Goal: Information Seeking & Learning: Learn about a topic

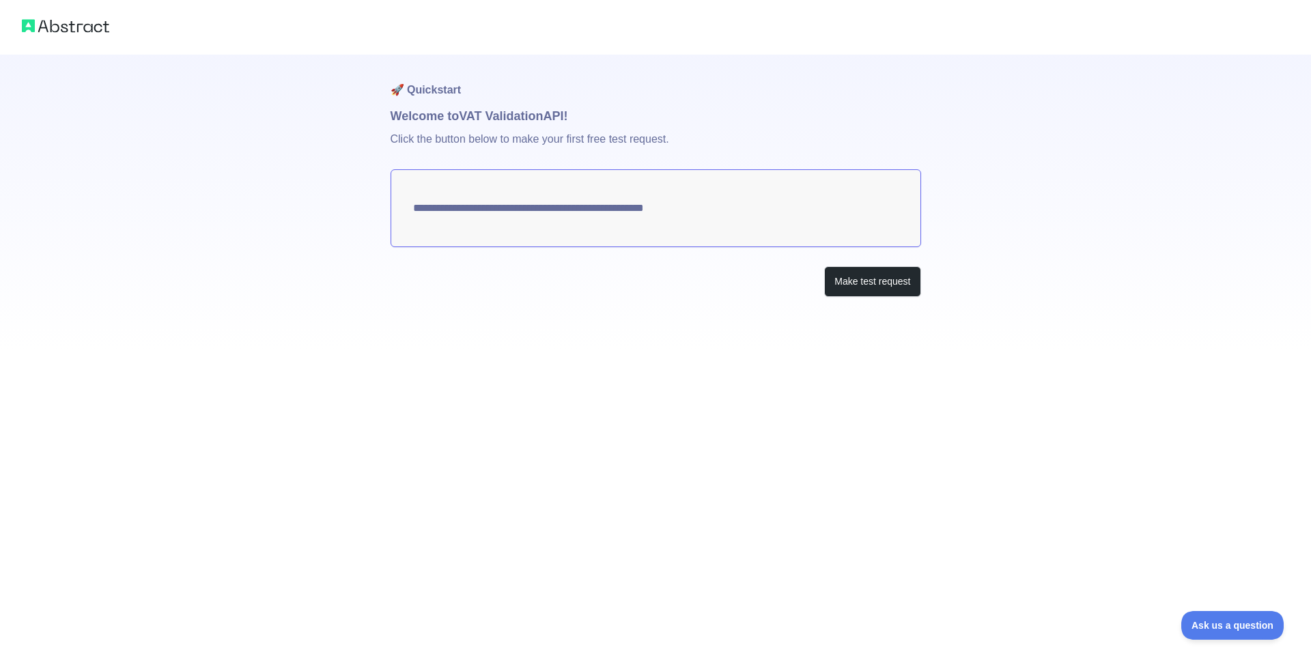
drag, startPoint x: 749, startPoint y: 209, endPoint x: 616, endPoint y: 206, distance: 132.5
click at [617, 206] on textarea "**********" at bounding box center [656, 208] width 531 height 78
drag, startPoint x: 581, startPoint y: 206, endPoint x: 683, endPoint y: 210, distance: 101.9
click at [683, 210] on textarea "**********" at bounding box center [656, 208] width 531 height 78
drag, startPoint x: 540, startPoint y: 210, endPoint x: 750, endPoint y: 234, distance: 211.0
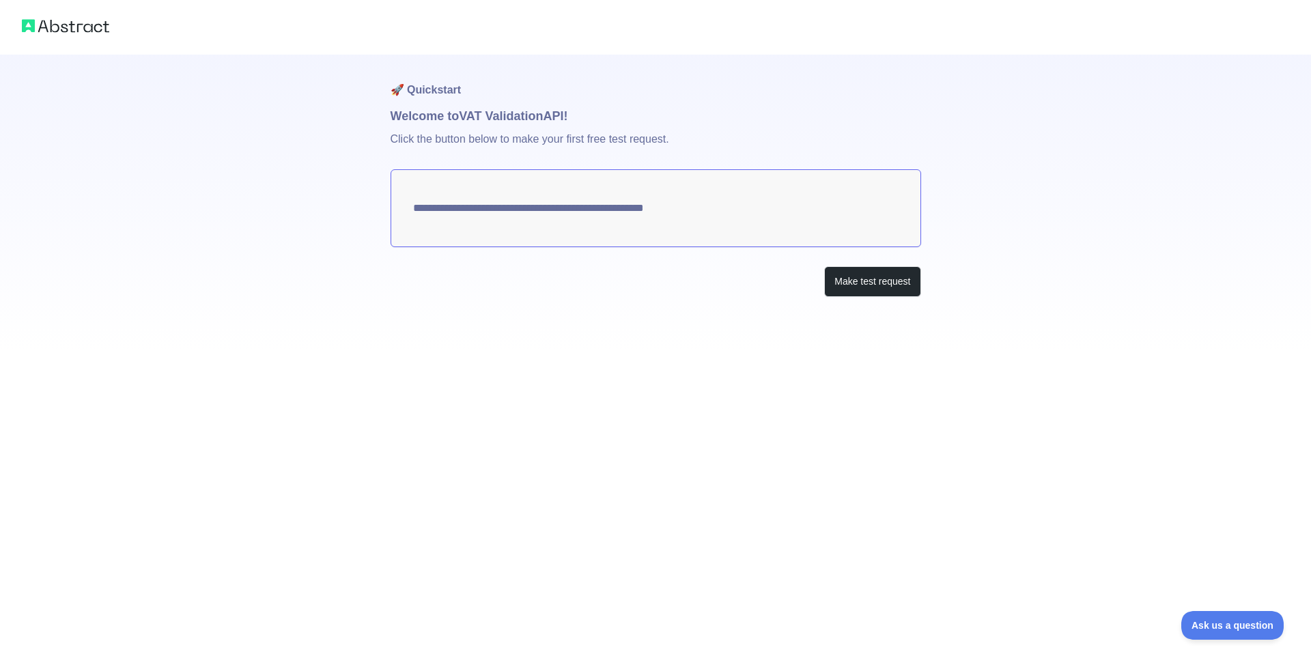
click at [675, 210] on textarea "**********" at bounding box center [656, 208] width 531 height 78
click at [889, 285] on button "Make test request" at bounding box center [872, 281] width 96 height 31
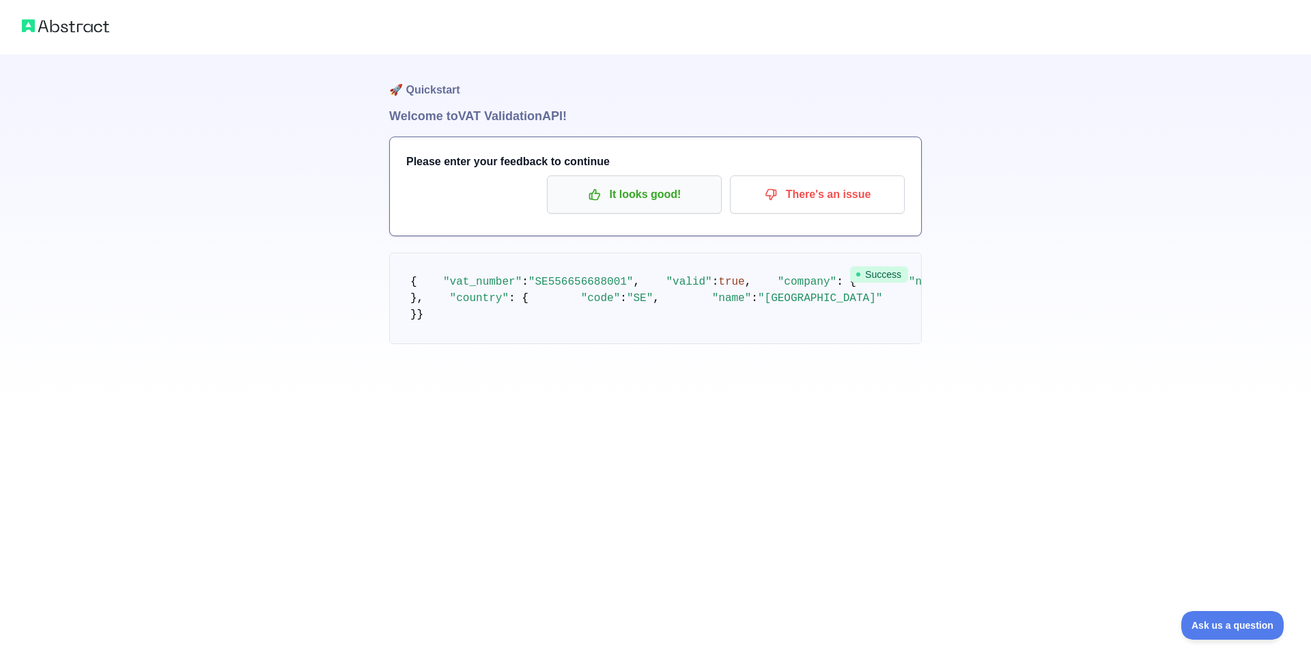
click at [624, 195] on p "It looks good!" at bounding box center [634, 194] width 154 height 23
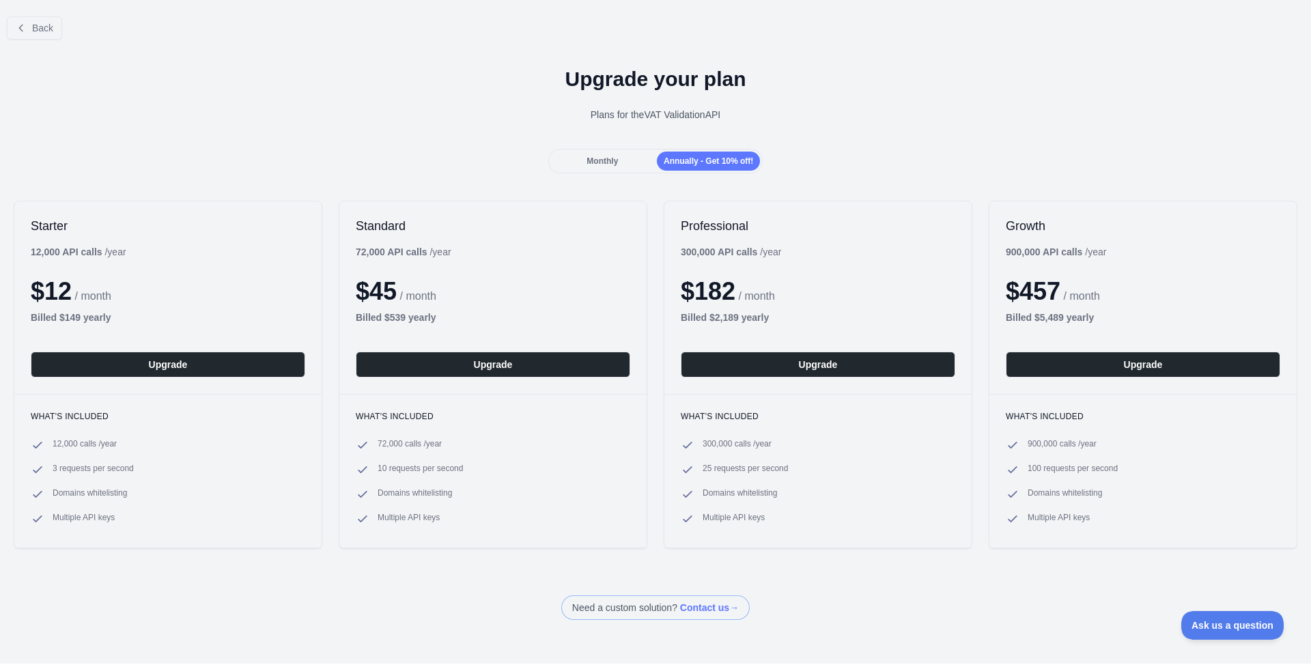
click at [608, 166] on div "Monthly" at bounding box center [602, 161] width 103 height 19
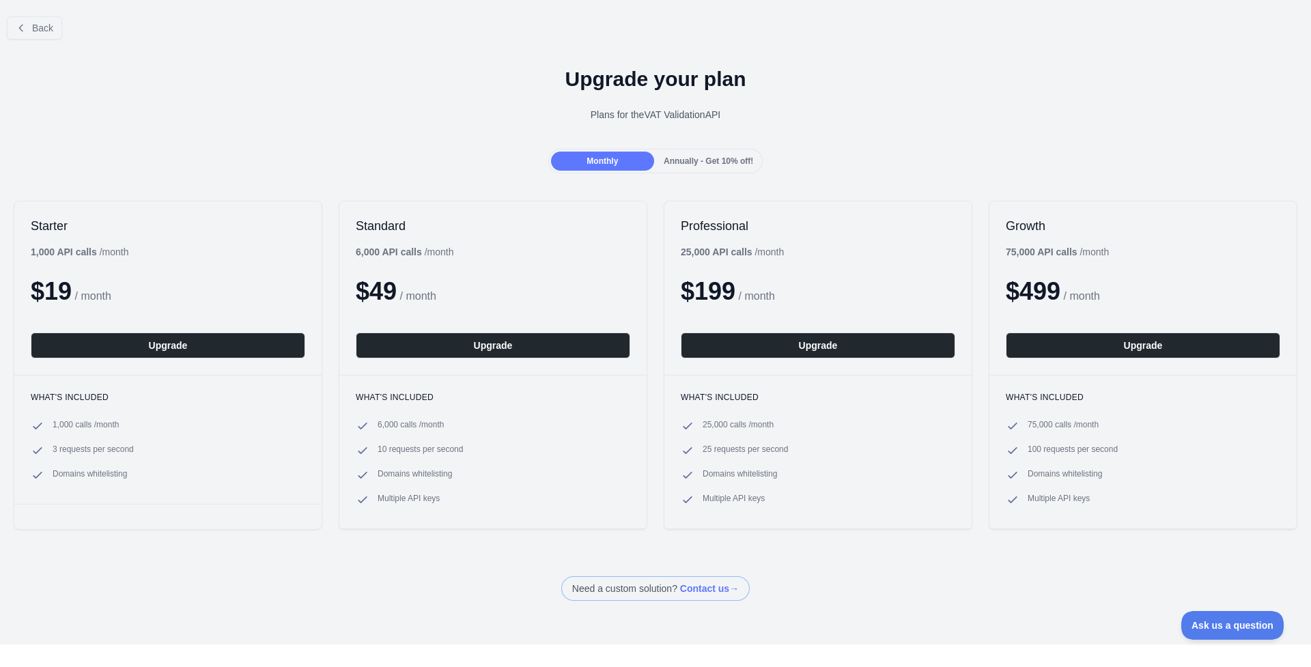
click at [684, 168] on div "Annually - Get 10% off!" at bounding box center [708, 161] width 103 height 19
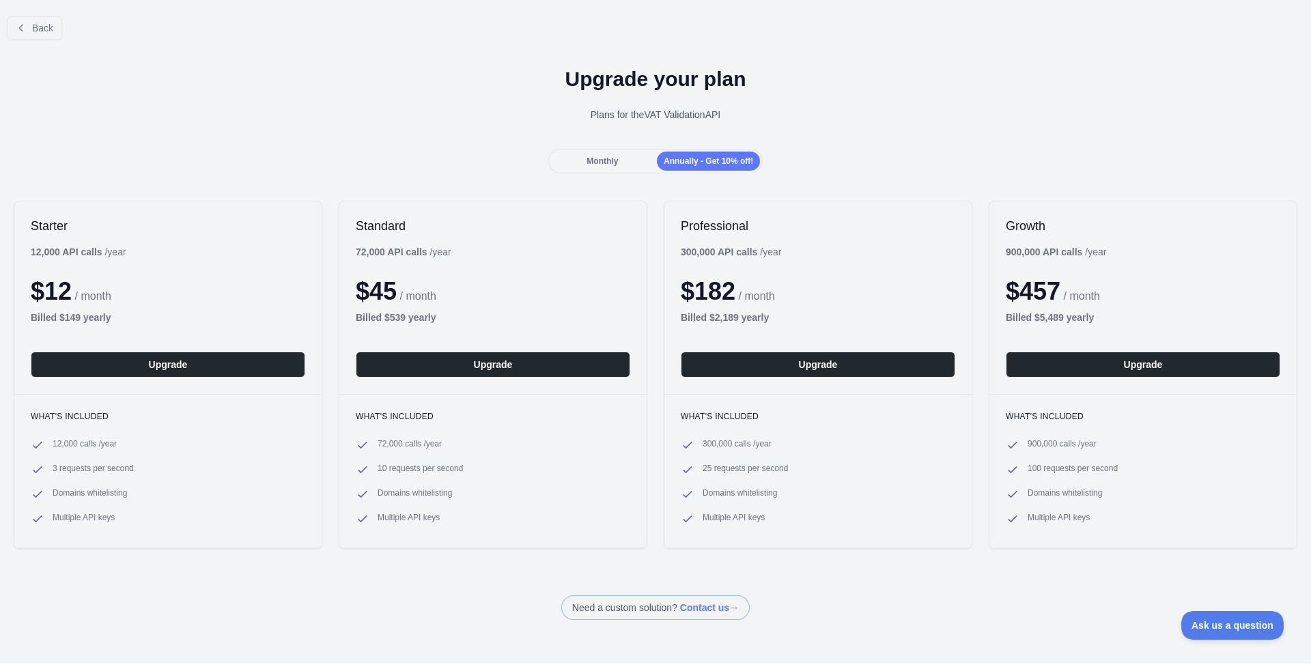
click at [606, 165] on span "Monthly" at bounding box center [602, 161] width 31 height 10
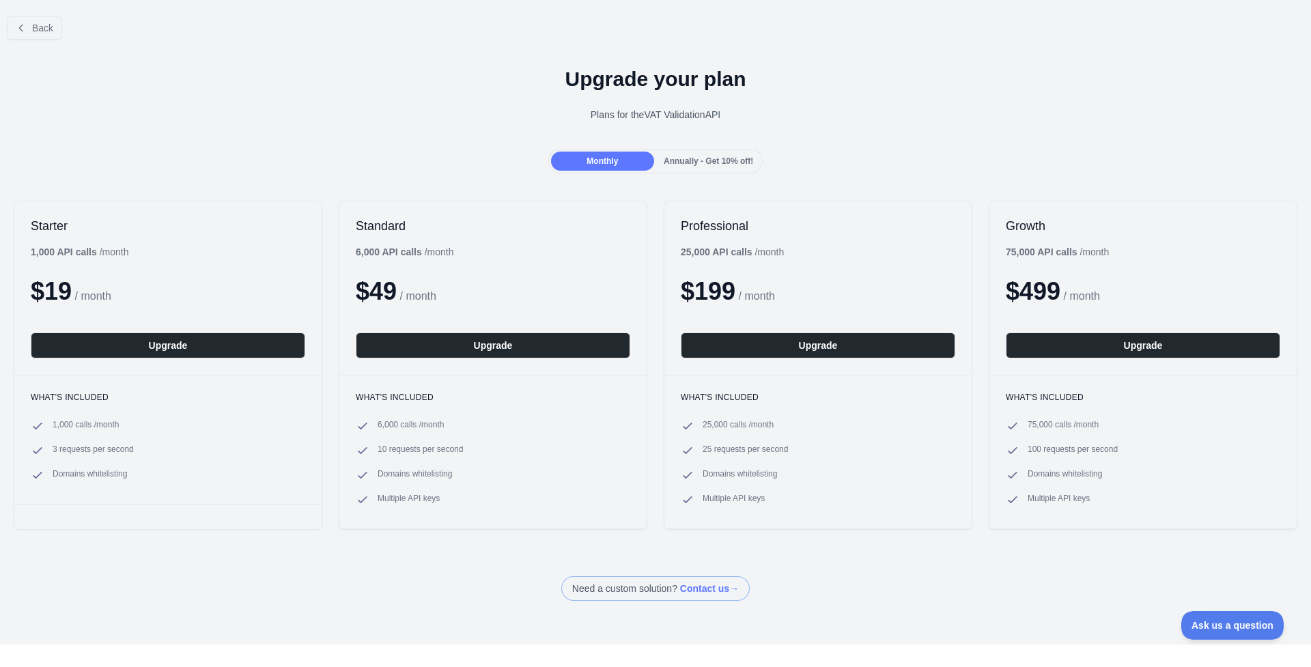
click at [696, 165] on span "Annually - Get 10% off!" at bounding box center [708, 161] width 89 height 10
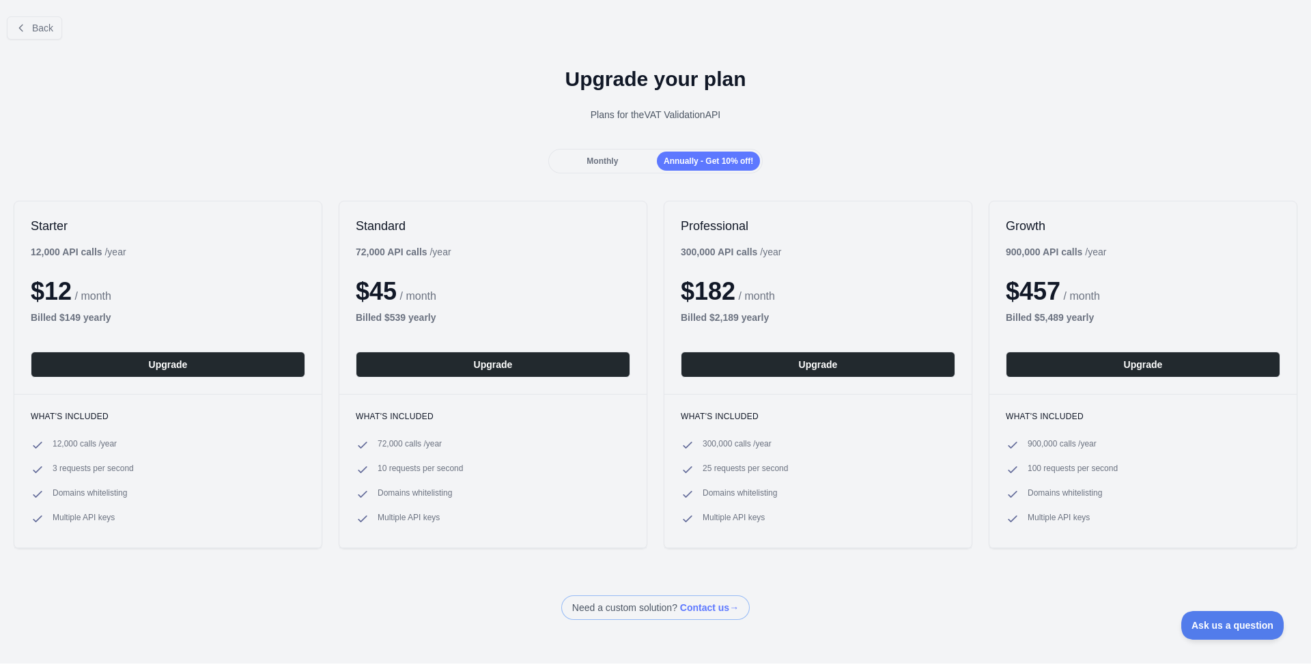
click at [626, 164] on div "Monthly" at bounding box center [602, 161] width 103 height 19
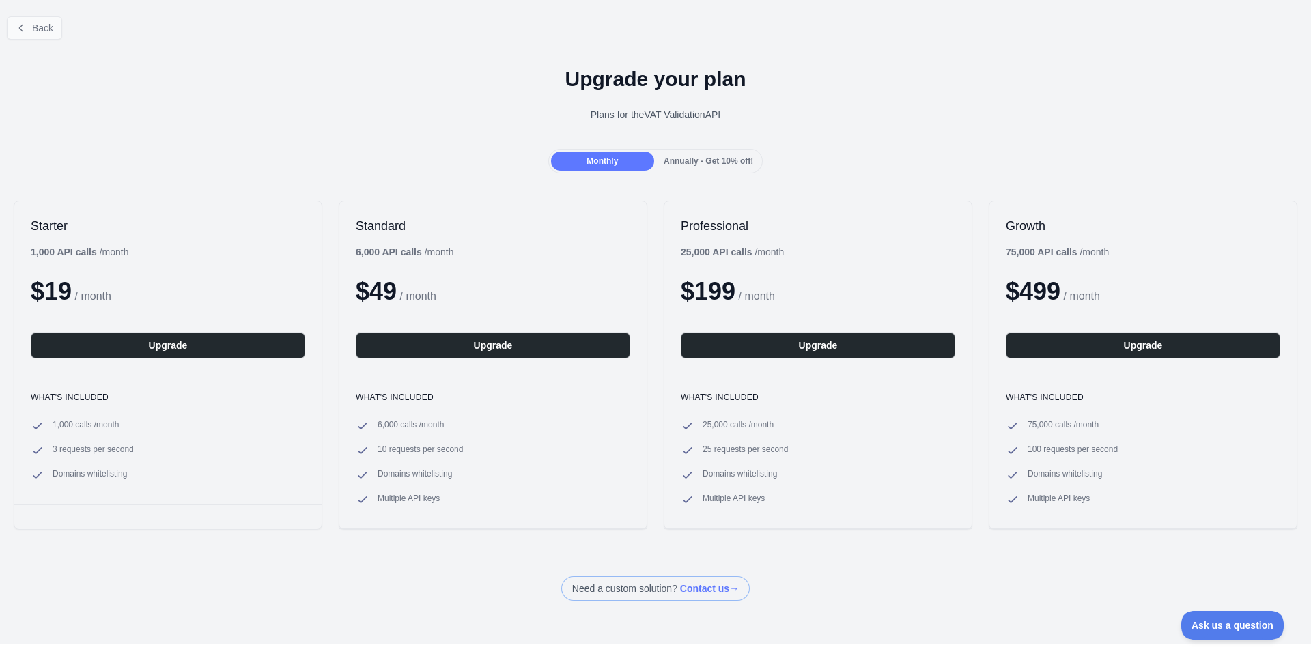
click at [38, 23] on span "Back" at bounding box center [42, 28] width 21 height 11
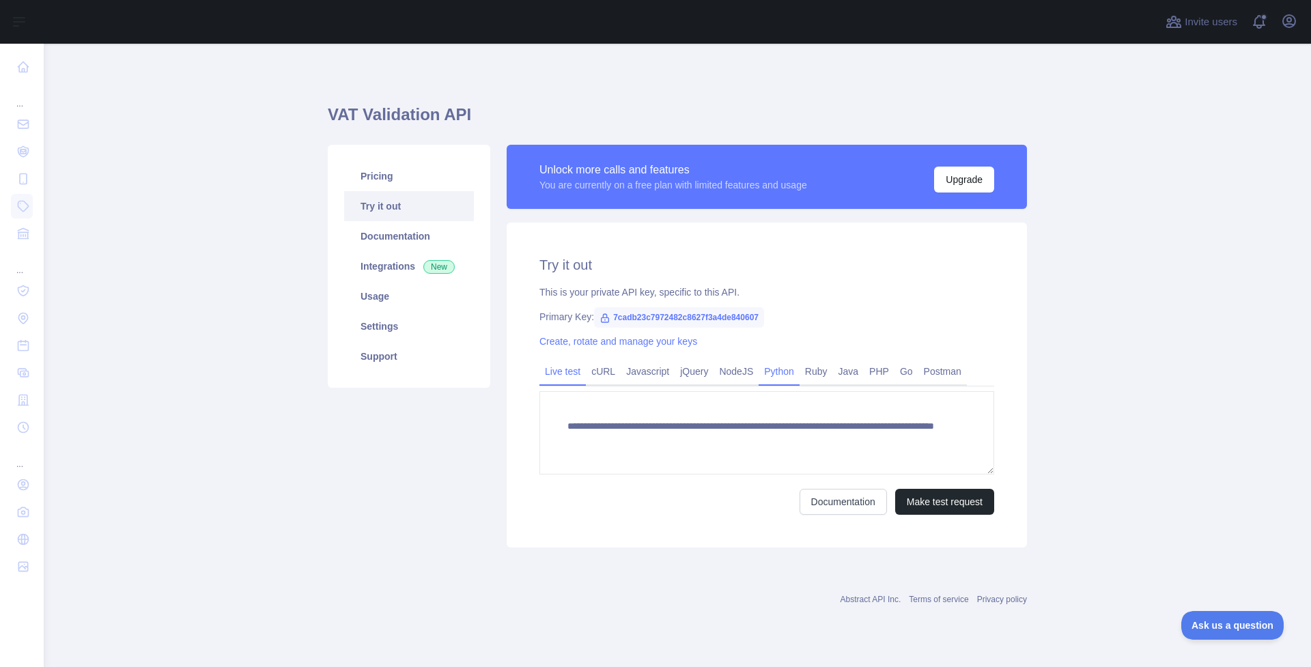
click at [796, 367] on link "Python" at bounding box center [779, 372] width 41 height 22
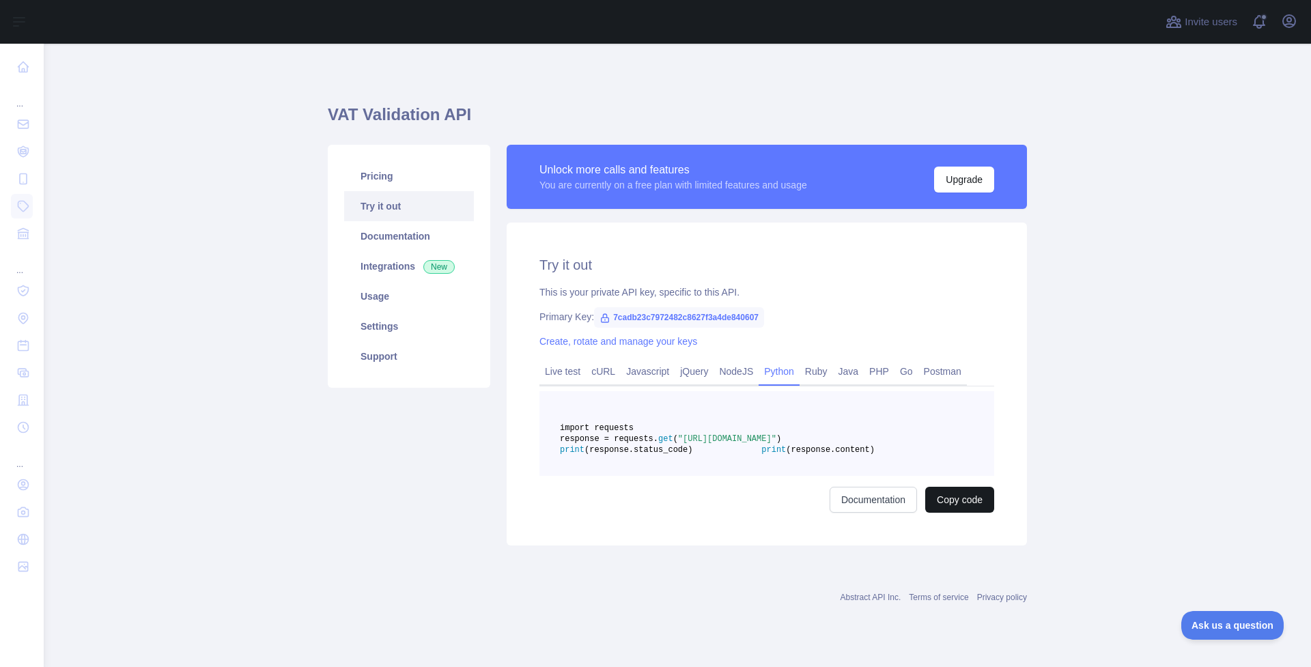
click at [960, 513] on button "Copy code" at bounding box center [959, 500] width 69 height 26
click at [849, 372] on link "Java" at bounding box center [848, 372] width 31 height 22
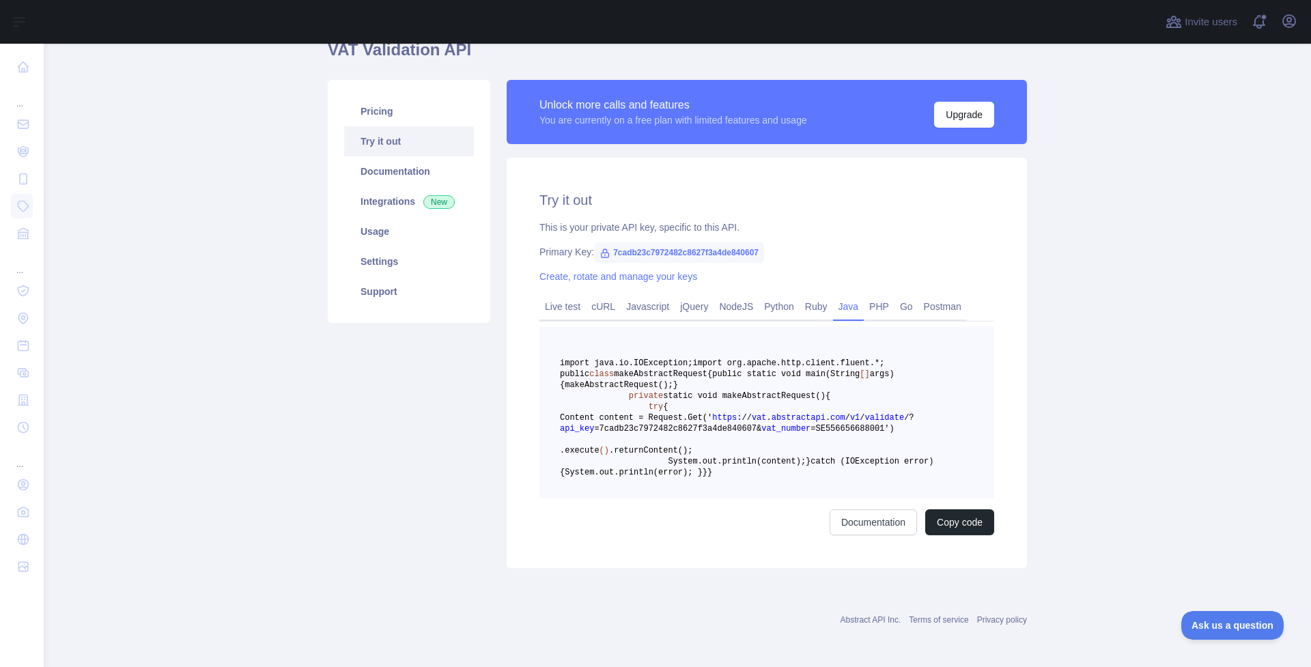
scroll to position [68, 0]
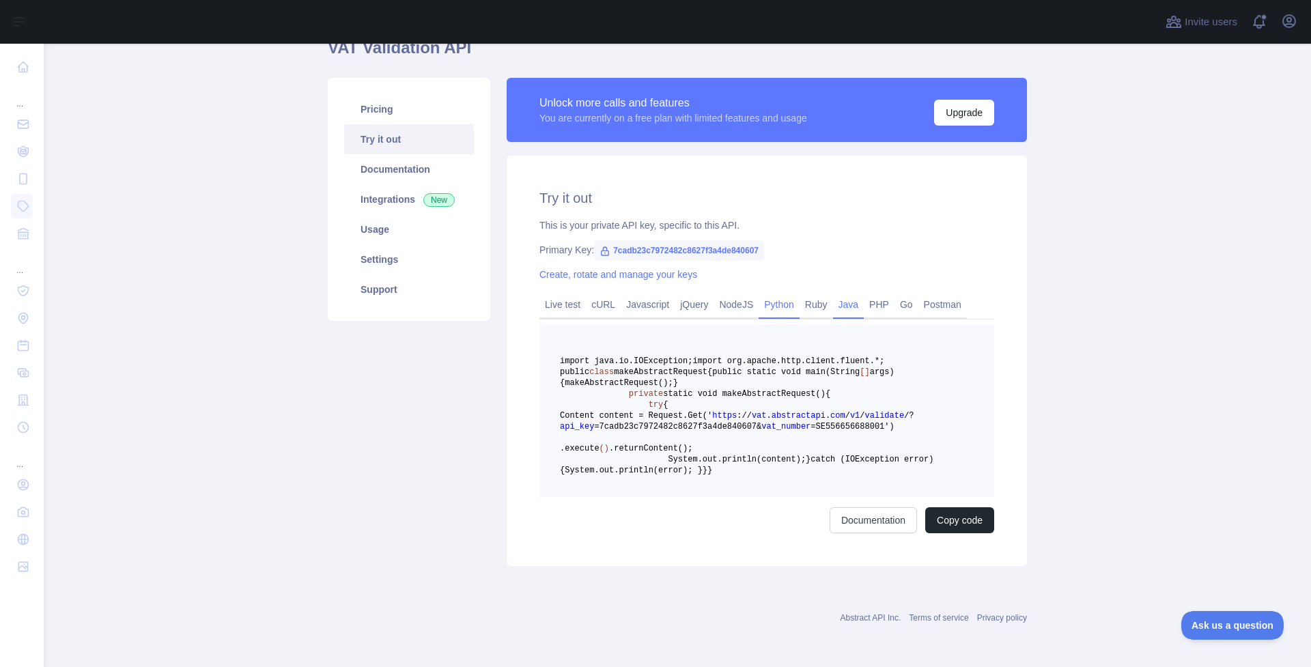
click at [786, 304] on link "Python" at bounding box center [779, 305] width 41 height 22
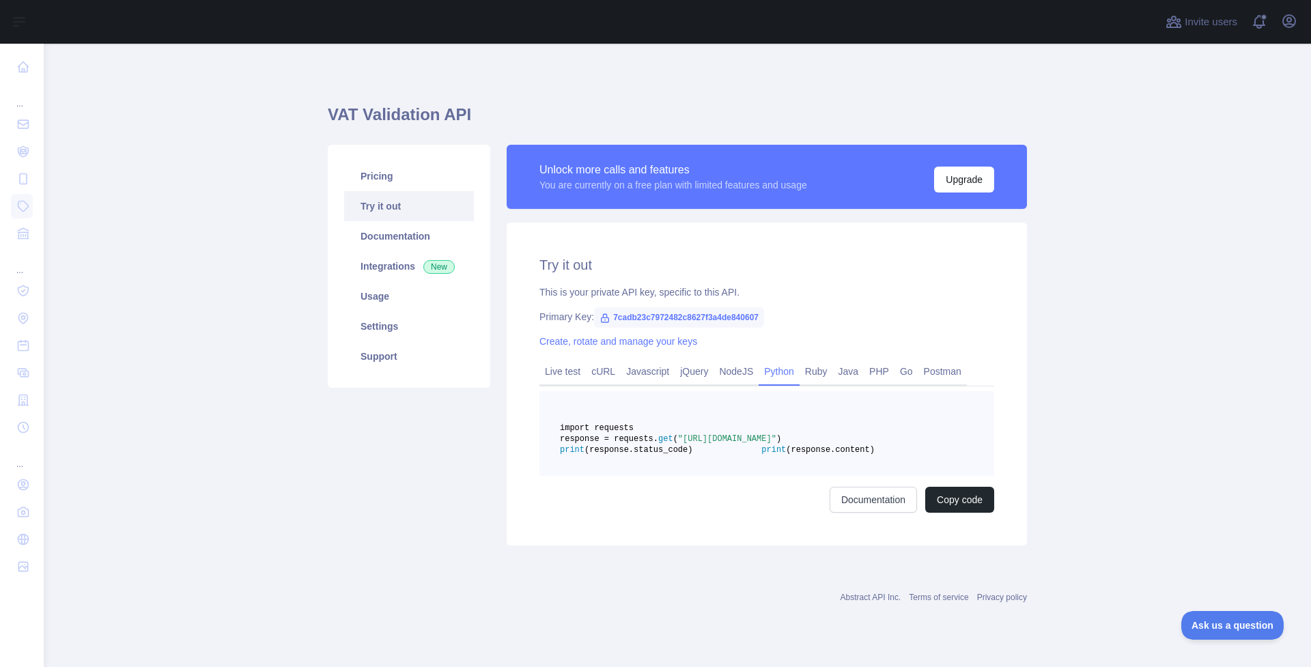
scroll to position [12, 0]
click at [399, 221] on link "Documentation" at bounding box center [409, 236] width 130 height 30
